Goal: Task Accomplishment & Management: Use online tool/utility

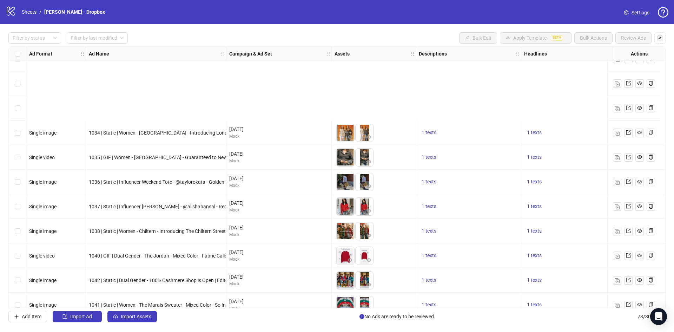
scroll to position [1551, 0]
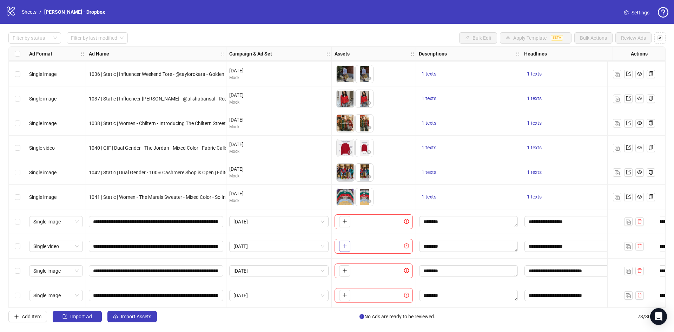
click at [346, 247] on button "button" at bounding box center [344, 246] width 11 height 11
drag, startPoint x: 342, startPoint y: 272, endPoint x: 352, endPoint y: 272, distance: 10.2
click at [352, 272] on div "To pick up a draggable item, press the space bar. While dragging, use the arrow…" at bounding box center [374, 270] width 78 height 15
click at [101, 269] on input "**********" at bounding box center [155, 271] width 125 height 8
click at [101, 268] on input "**********" at bounding box center [155, 271] width 125 height 8
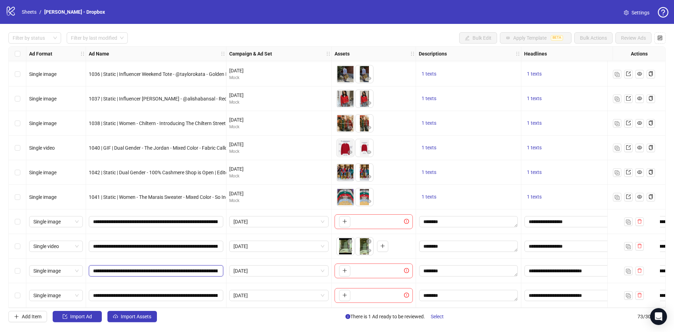
click at [101, 268] on input "**********" at bounding box center [155, 271] width 125 height 8
click at [104, 268] on input "**********" at bounding box center [155, 271] width 125 height 8
drag, startPoint x: 104, startPoint y: 267, endPoint x: 77, endPoint y: 266, distance: 26.7
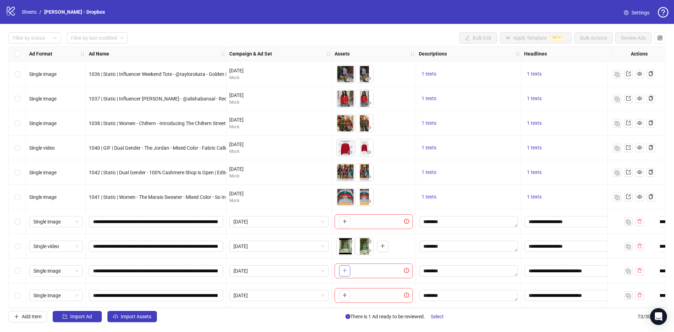
click at [345, 269] on icon "plus" at bounding box center [345, 270] width 5 height 5
drag, startPoint x: 98, startPoint y: 292, endPoint x: 90, endPoint y: 292, distance: 8.1
click at [90, 292] on span "**********" at bounding box center [156, 295] width 135 height 11
click at [343, 293] on icon "plus" at bounding box center [345, 295] width 5 height 5
click at [369, 273] on icon "eye" at bounding box center [369, 275] width 5 height 5
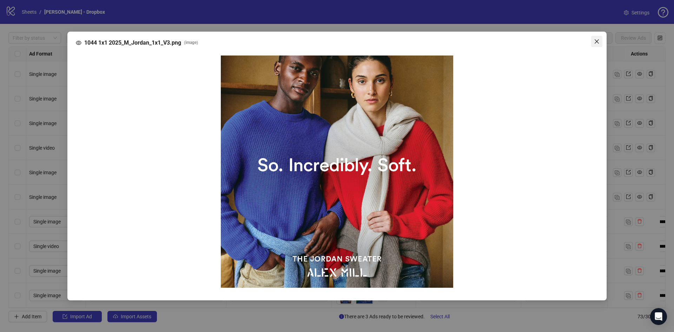
click at [598, 44] on icon "close" at bounding box center [597, 42] width 6 height 6
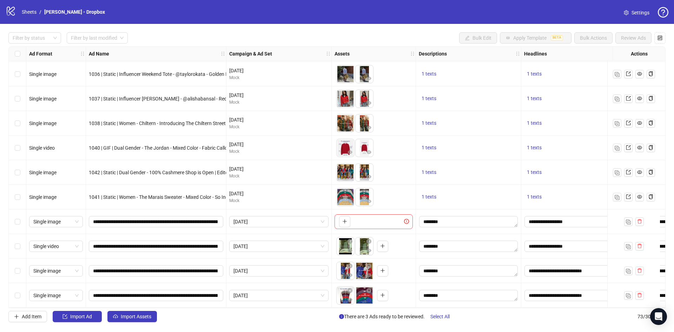
click at [370, 297] on icon "eye" at bounding box center [369, 299] width 5 height 5
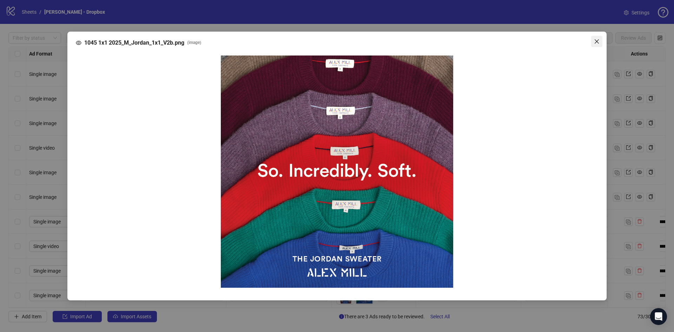
click at [595, 40] on icon "close" at bounding box center [597, 42] width 6 height 6
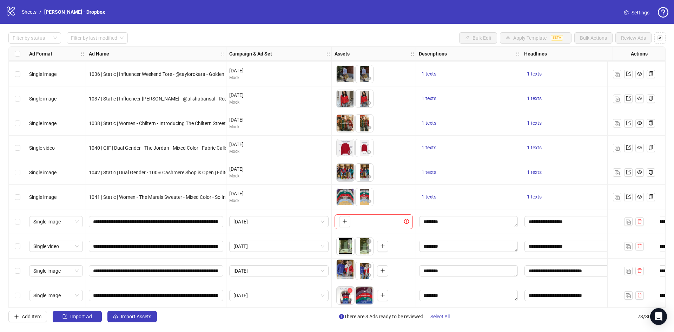
drag, startPoint x: 360, startPoint y: 270, endPoint x: 346, endPoint y: 286, distance: 21.4
click at [342, 268] on body "logo/logo-mobile Sheets / [PERSON_NAME] - Dropbox Settings Filter by status Fil…" at bounding box center [337, 166] width 674 height 332
drag, startPoint x: 361, startPoint y: 290, endPoint x: 344, endPoint y: 292, distance: 16.9
click at [343, 291] on body "logo/logo-mobile Sheets / [PERSON_NAME] - Dropbox Settings Filter by status Fil…" at bounding box center [337, 166] width 674 height 332
click at [17, 262] on div "Select row 72" at bounding box center [18, 271] width 18 height 25
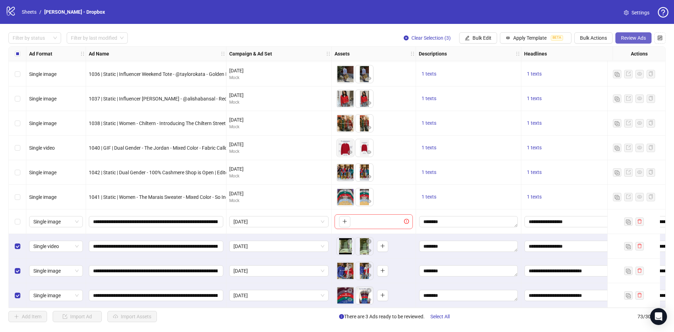
click at [639, 40] on span "Review Ads" at bounding box center [633, 38] width 25 height 6
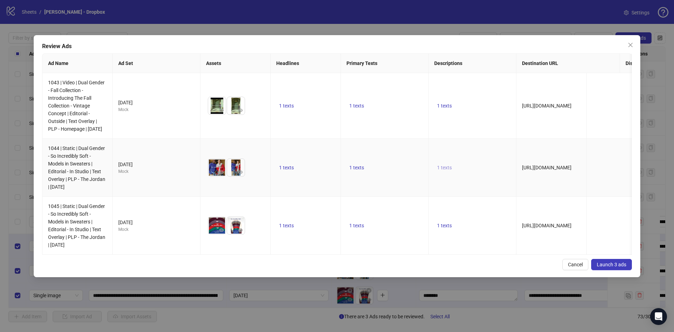
click at [446, 170] on span "1 texts" at bounding box center [444, 168] width 15 height 6
click at [358, 104] on td "1 texts" at bounding box center [385, 106] width 88 height 66
click at [358, 108] on span "1 texts" at bounding box center [357, 106] width 15 height 6
drag, startPoint x: 351, startPoint y: 168, endPoint x: 354, endPoint y: 176, distance: 8.8
click at [351, 169] on td "1 texts" at bounding box center [385, 168] width 88 height 58
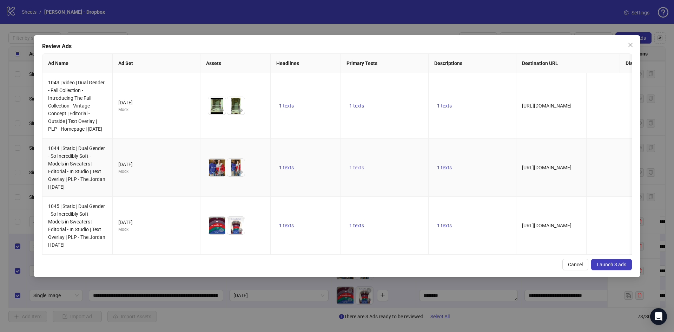
click at [354, 170] on span "1 texts" at bounding box center [357, 168] width 15 height 6
click at [357, 227] on td "1 texts" at bounding box center [385, 226] width 88 height 58
click at [358, 228] on span "1 texts" at bounding box center [357, 226] width 15 height 6
click at [359, 228] on span "1 texts" at bounding box center [357, 226] width 15 height 6
drag, startPoint x: 288, startPoint y: 226, endPoint x: 289, endPoint y: 231, distance: 5.0
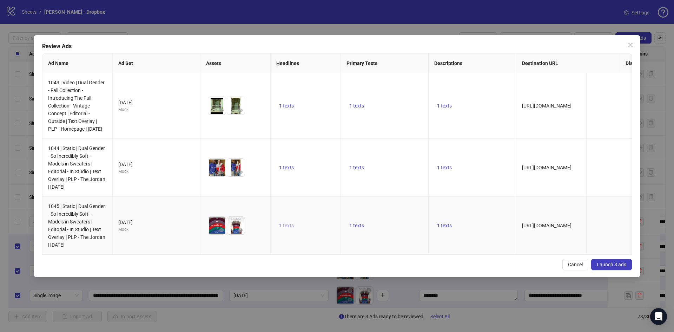
click at [289, 228] on td "1 texts" at bounding box center [306, 226] width 70 height 58
click at [289, 228] on span "1 texts" at bounding box center [286, 226] width 15 height 6
click at [293, 181] on td "1 texts" at bounding box center [306, 168] width 70 height 58
click at [294, 170] on span "1 texts" at bounding box center [286, 168] width 15 height 6
click at [289, 107] on span "1 texts" at bounding box center [286, 106] width 15 height 6
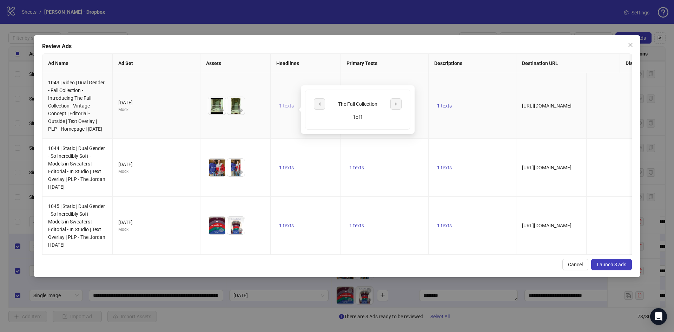
click at [289, 107] on span "1 texts" at bounding box center [286, 106] width 15 height 6
click at [441, 107] on button "1 texts" at bounding box center [445, 106] width 20 height 8
click at [472, 182] on td "1 texts" at bounding box center [473, 168] width 88 height 58
click at [599, 267] on span "Launch 3 ads" at bounding box center [612, 265] width 30 height 6
